Goal: Task Accomplishment & Management: Manage account settings

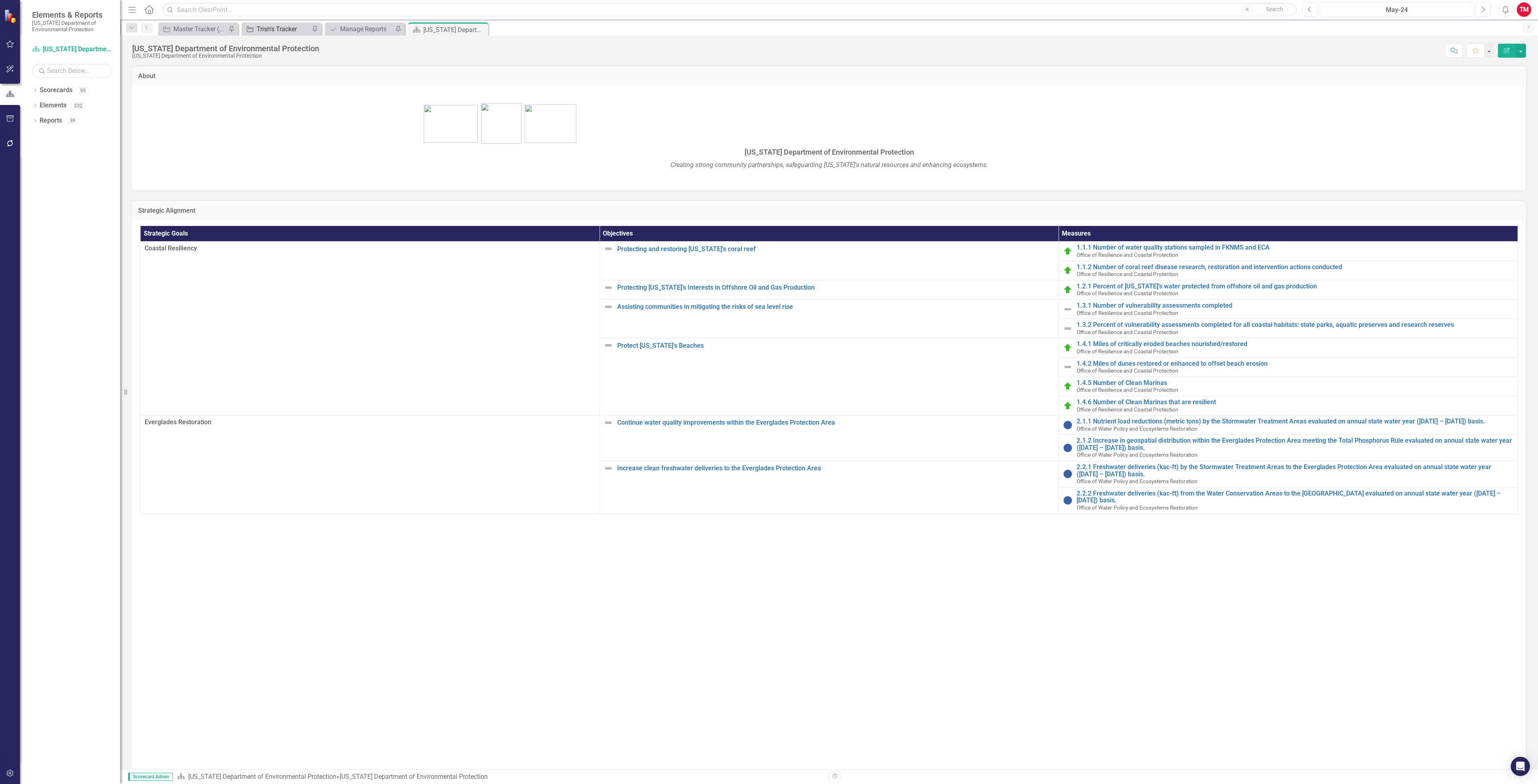
click at [293, 24] on div "Trish's Tracker" at bounding box center [283, 28] width 53 height 10
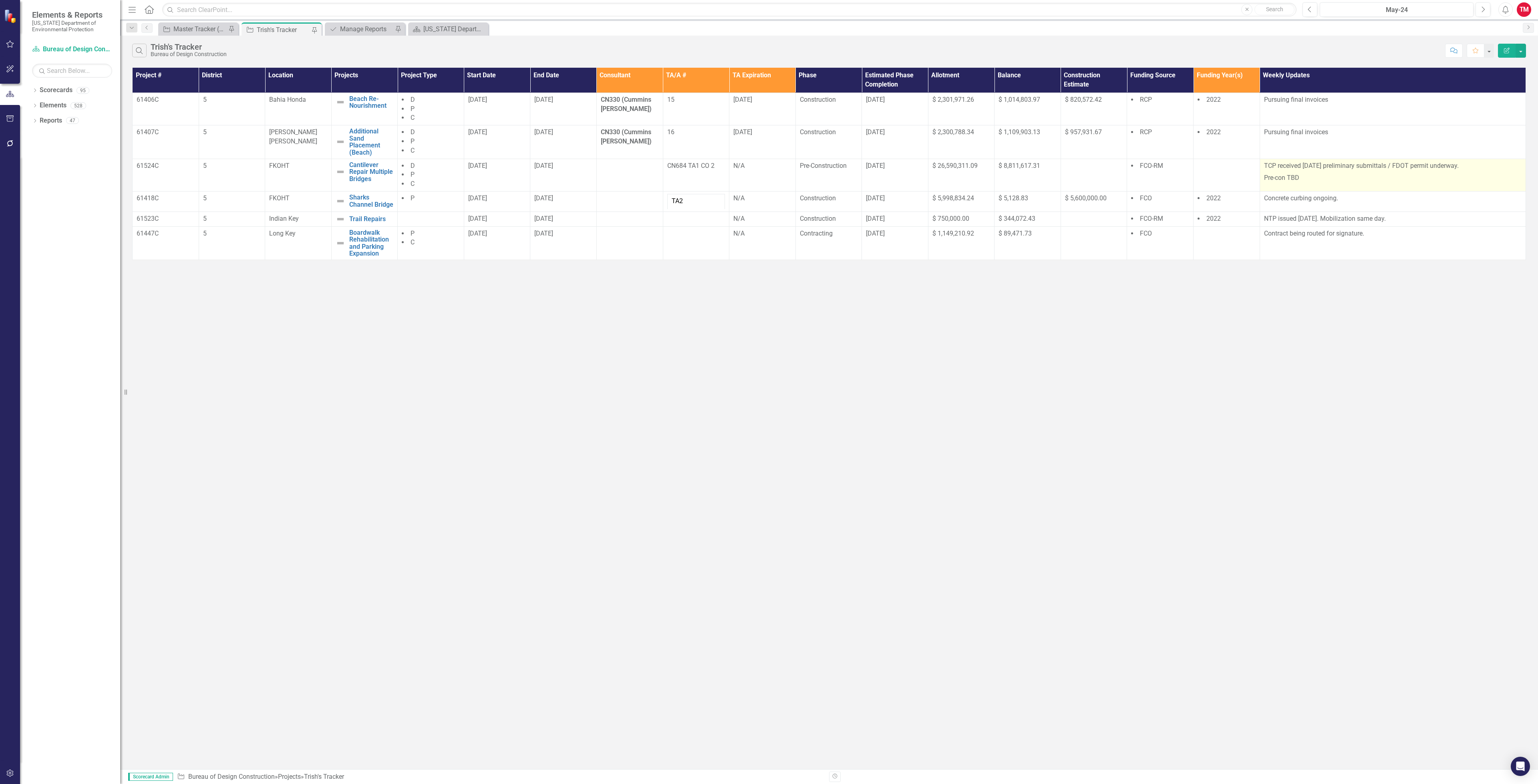
click at [1310, 177] on p "Pre-con TBD" at bounding box center [1393, 177] width 258 height 11
click at [1394, 164] on p "TCP received [DATE] preliminary submittals / FDOT permit underway." at bounding box center [1393, 167] width 258 height 11
click at [1396, 166] on p "TCP received [DATE] preliminary submittals / FDOT permit underway." at bounding box center [1393, 167] width 258 height 11
click at [1393, 166] on p "TCP received [DATE] preliminary submittals / FDOT permit underway." at bounding box center [1393, 167] width 258 height 11
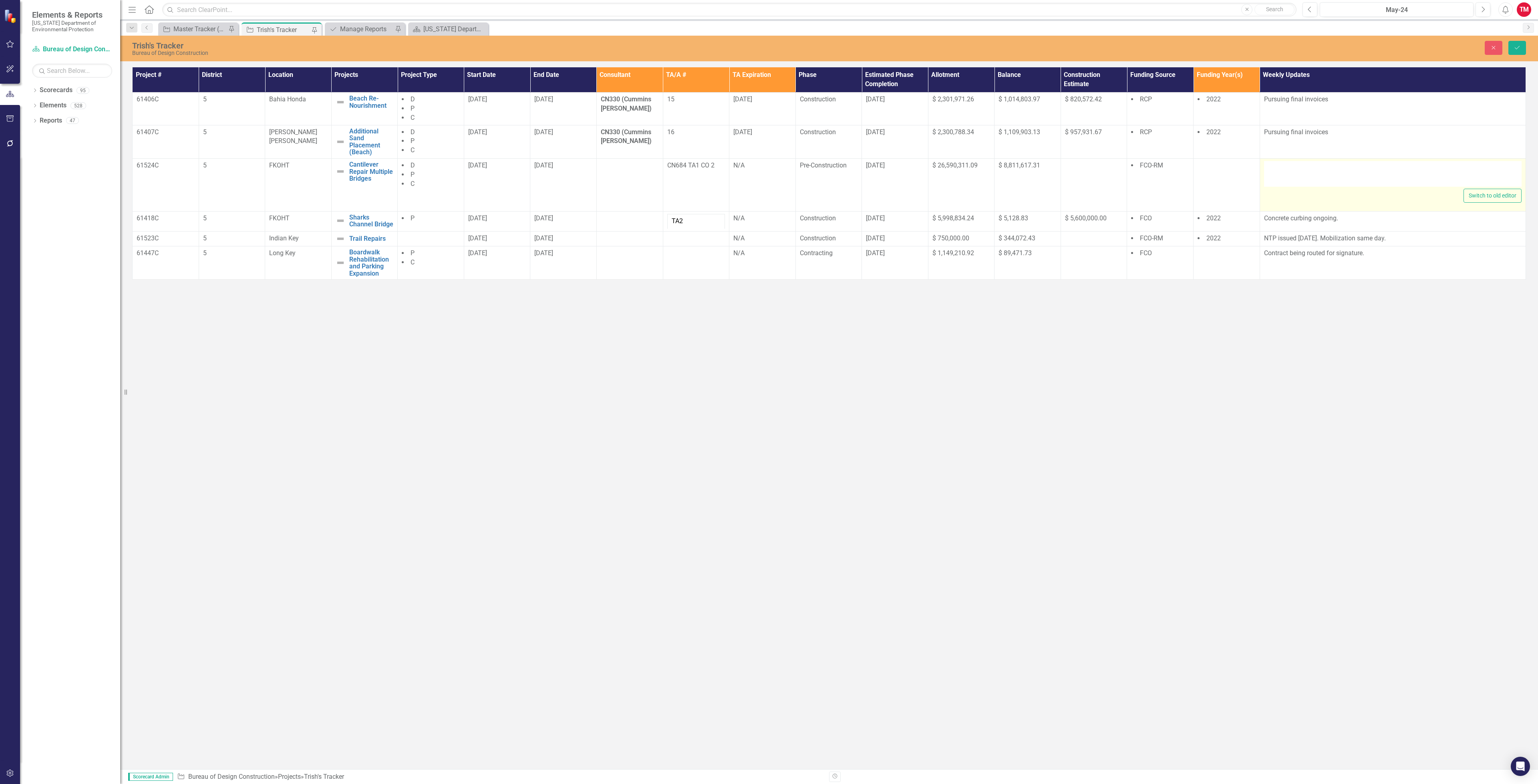
type textarea "<p>TCP received [DATE] preliminary submittals / FDOT permit underway.&nbsp;</p>…"
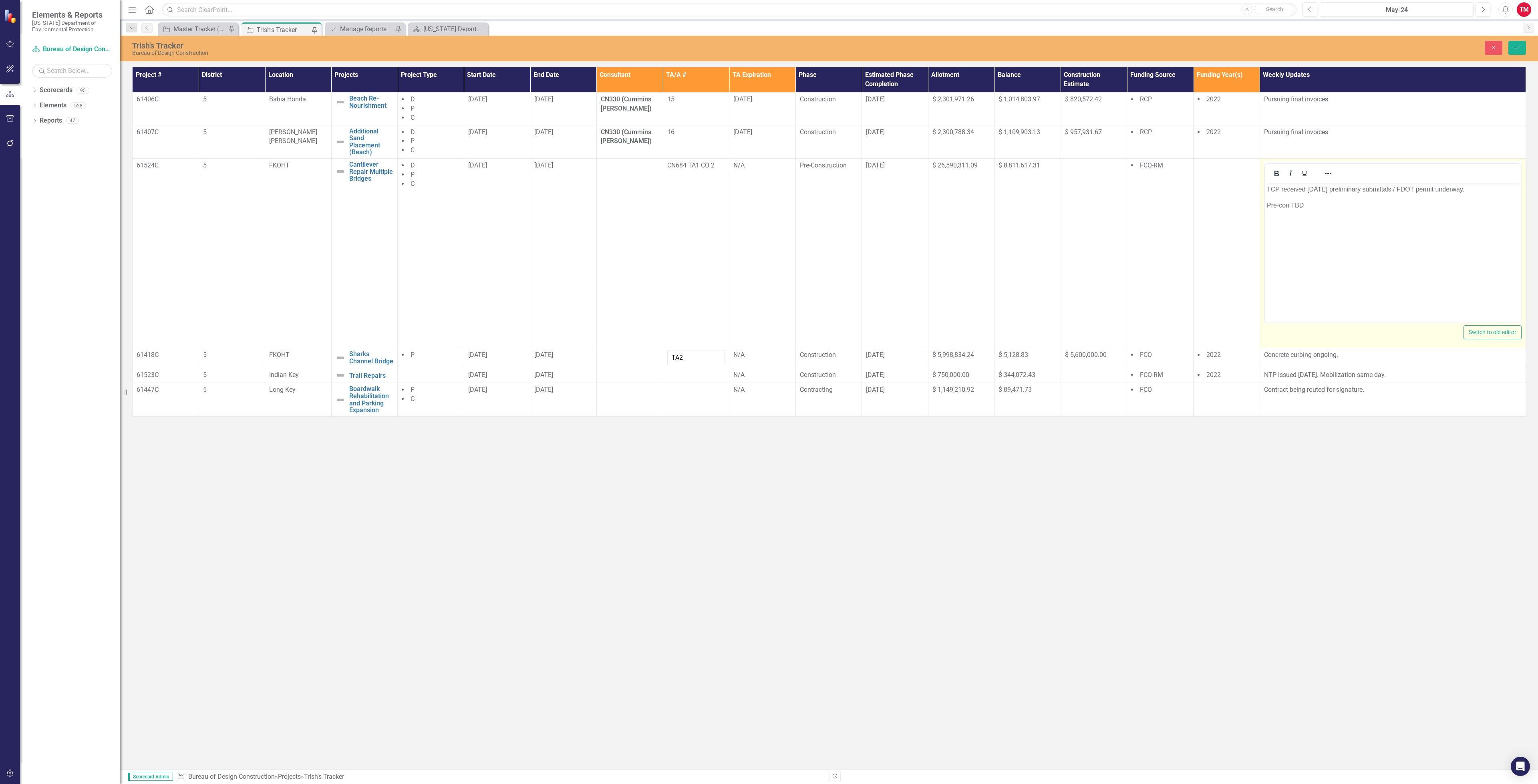
click at [1397, 185] on p "TCP received [DATE] preliminary submittals / FDOT permit underway." at bounding box center [1392, 189] width 252 height 9
click at [1302, 202] on p "Pre-con TBD" at bounding box center [1392, 205] width 252 height 9
click at [1510, 51] on button "Save" at bounding box center [1517, 48] width 17 height 14
